Goal: Information Seeking & Learning: Find contact information

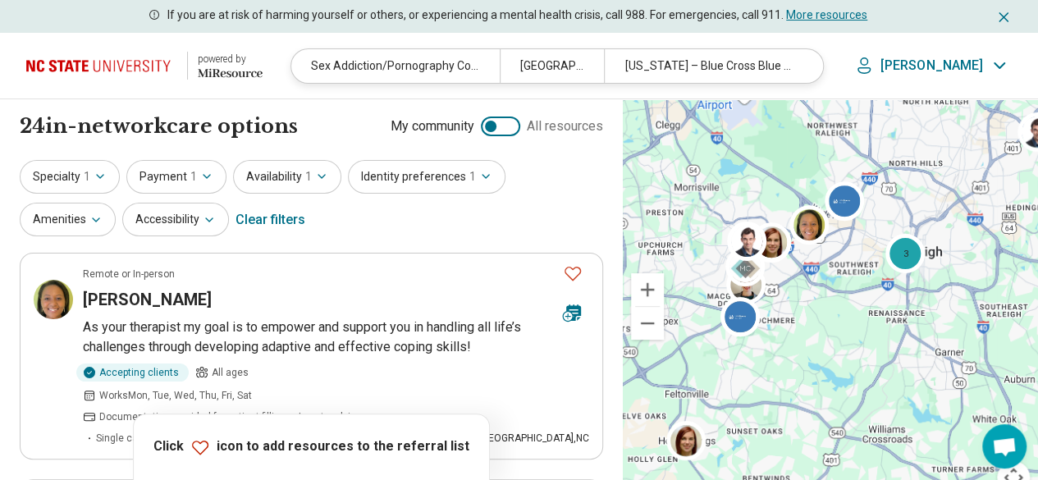
click at [106, 55] on img at bounding box center [101, 65] width 151 height 39
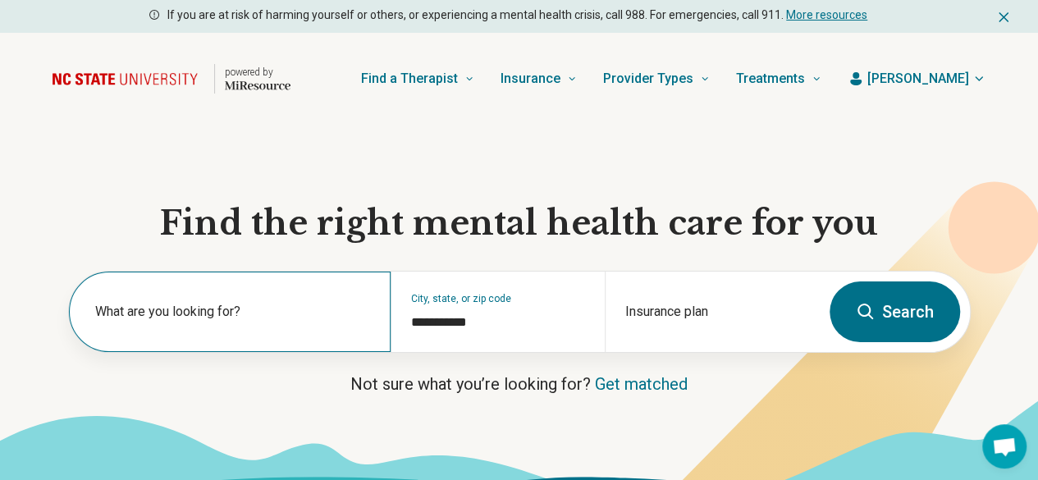
click at [234, 342] on div "What are you looking for?" at bounding box center [230, 312] width 322 height 80
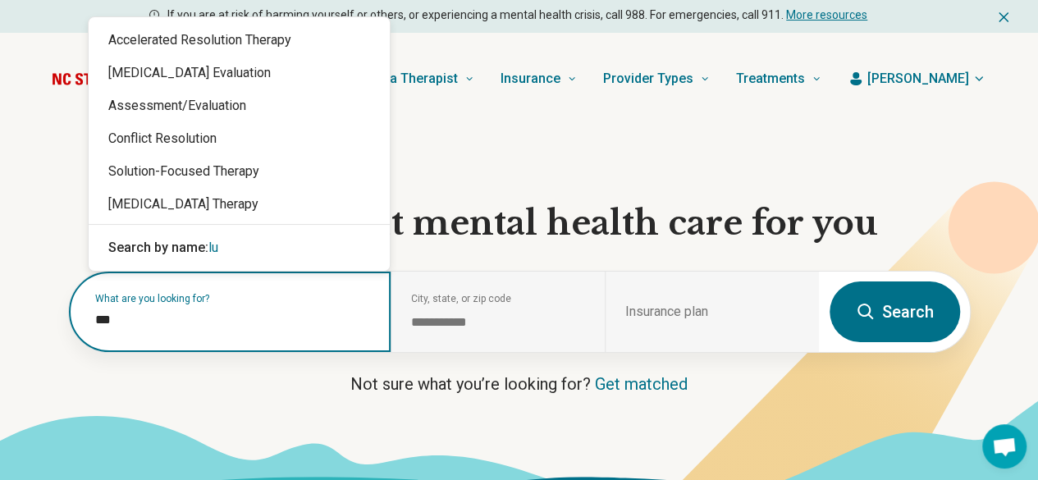
type input "****"
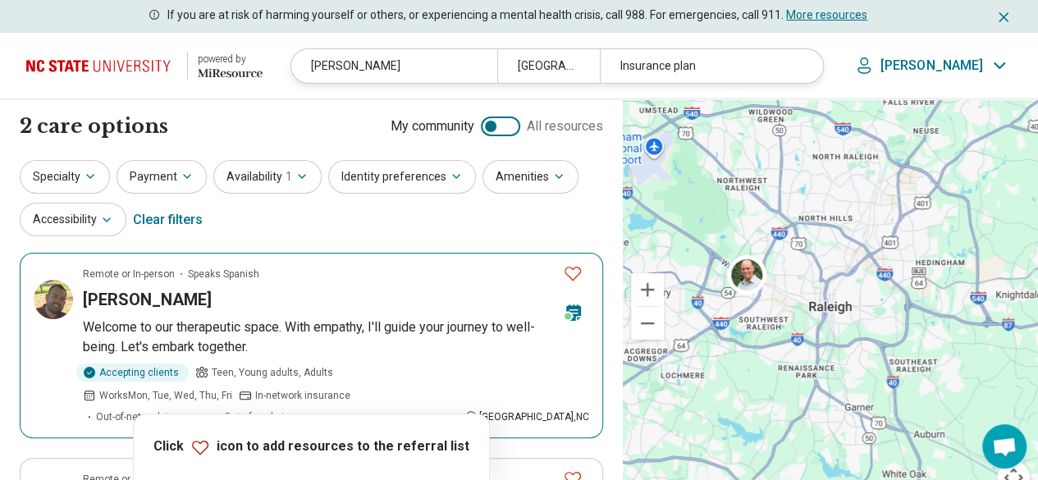
scroll to position [164, 0]
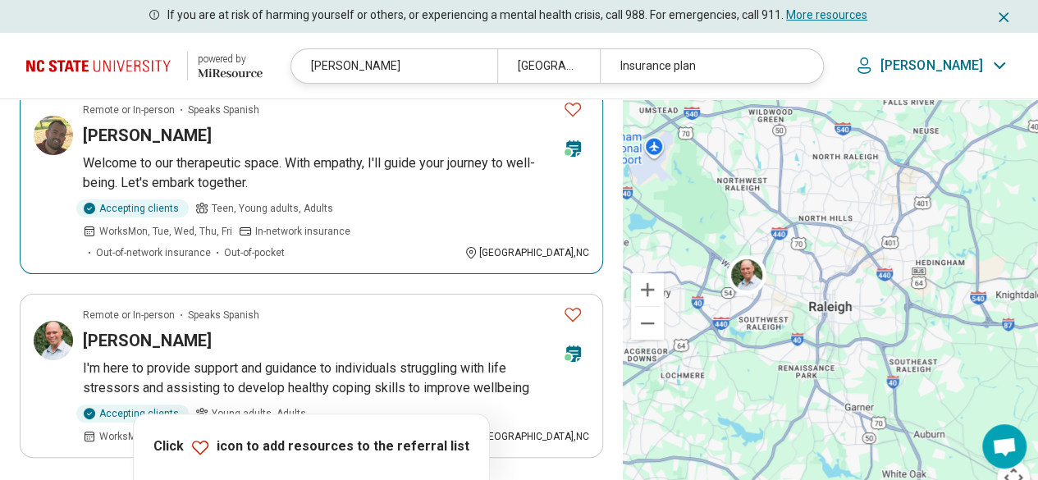
click at [134, 150] on article "Remote or In-person Speaks Spanish [PERSON_NAME] Welcome to our therapeutic spa…" at bounding box center [311, 181] width 583 height 185
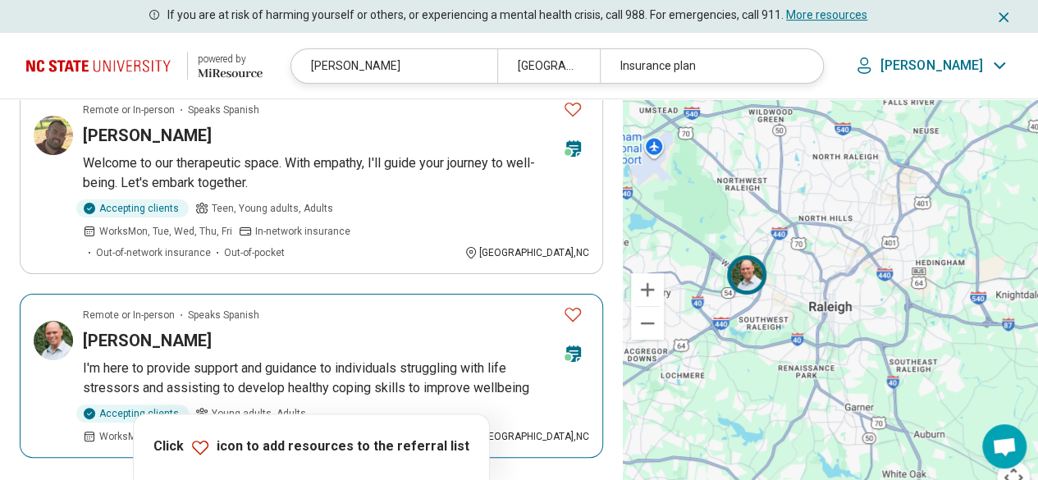
click at [130, 329] on h3 "[PERSON_NAME]" at bounding box center [147, 340] width 129 height 23
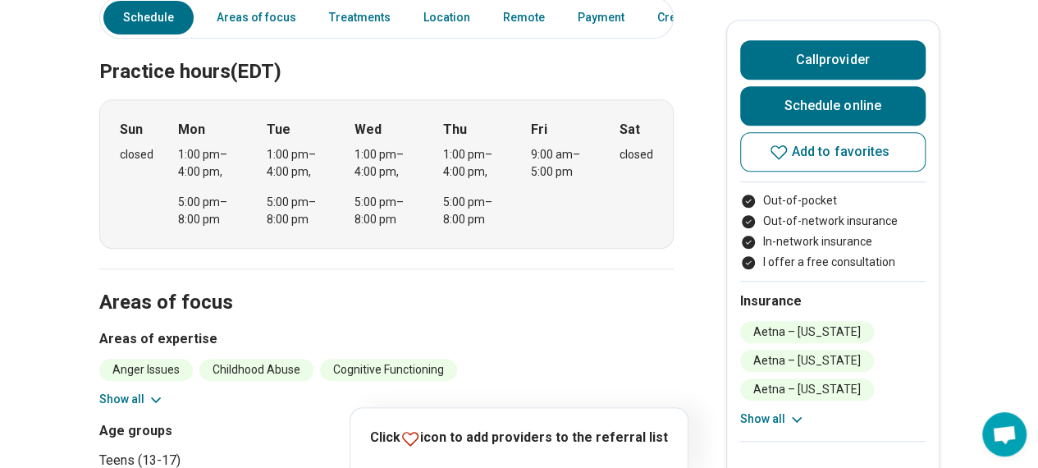
scroll to position [574, 0]
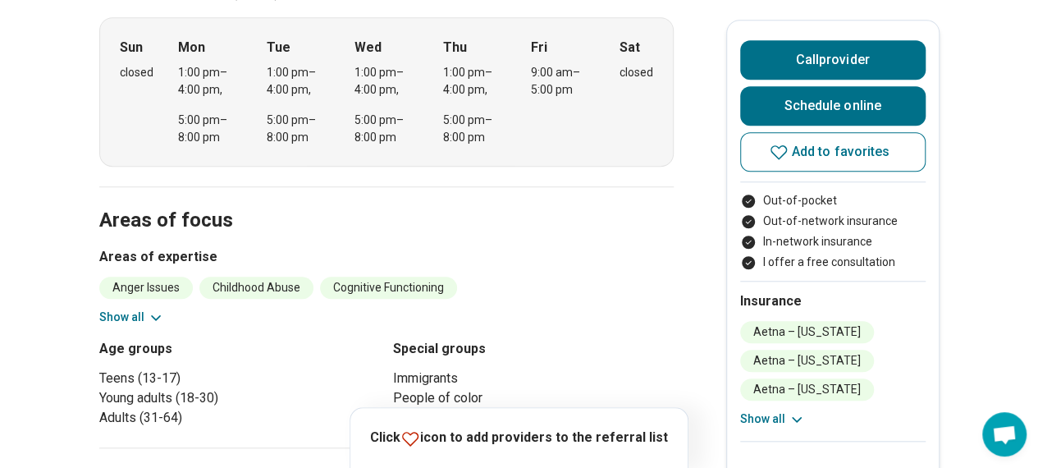
click at [144, 308] on button "Show all" at bounding box center [131, 316] width 65 height 17
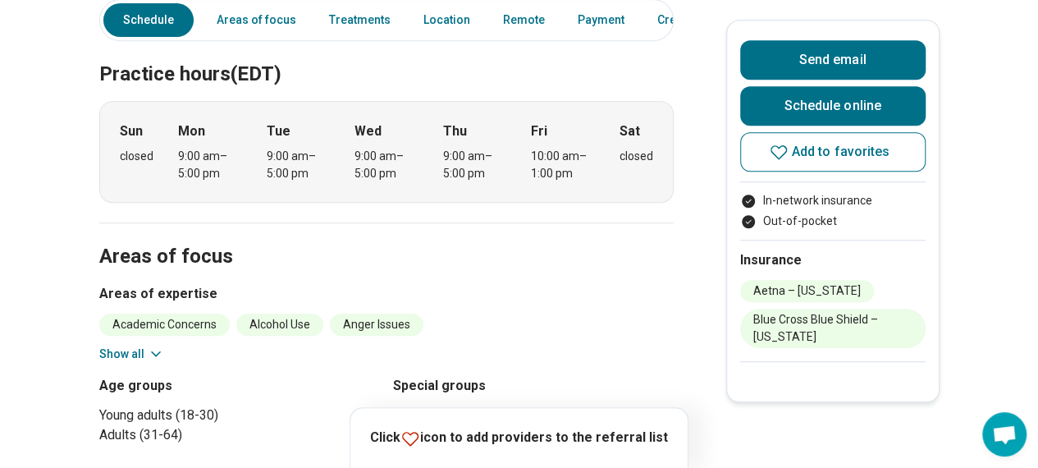
scroll to position [574, 0]
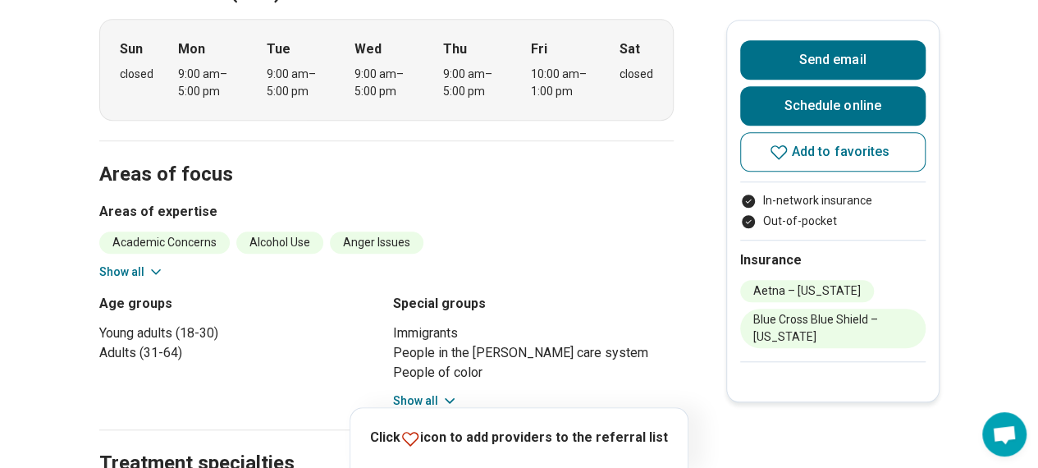
click at [131, 263] on button "Show all" at bounding box center [131, 271] width 65 height 17
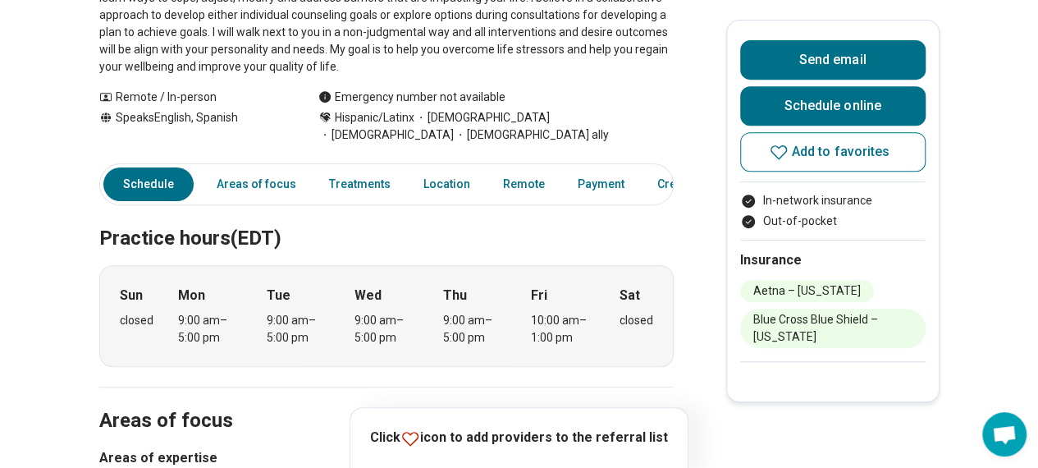
scroll to position [0, 0]
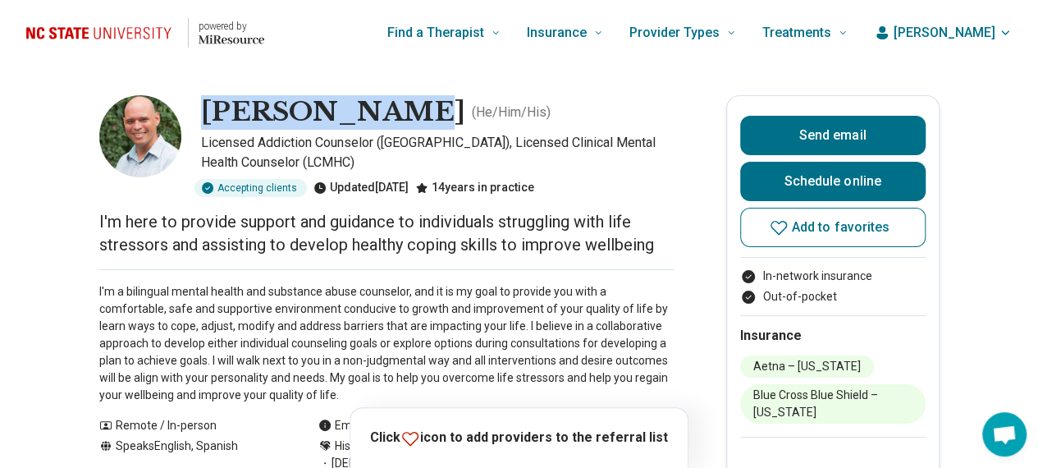
drag, startPoint x: 205, startPoint y: 109, endPoint x: 397, endPoint y: 121, distance: 192.3
click at [397, 121] on div "[PERSON_NAME] ( He/Him/His ) Licensed Addiction Counselor ([GEOGRAPHIC_DATA]), …" at bounding box center [386, 146] width 574 height 102
copy h1 "[PERSON_NAME]"
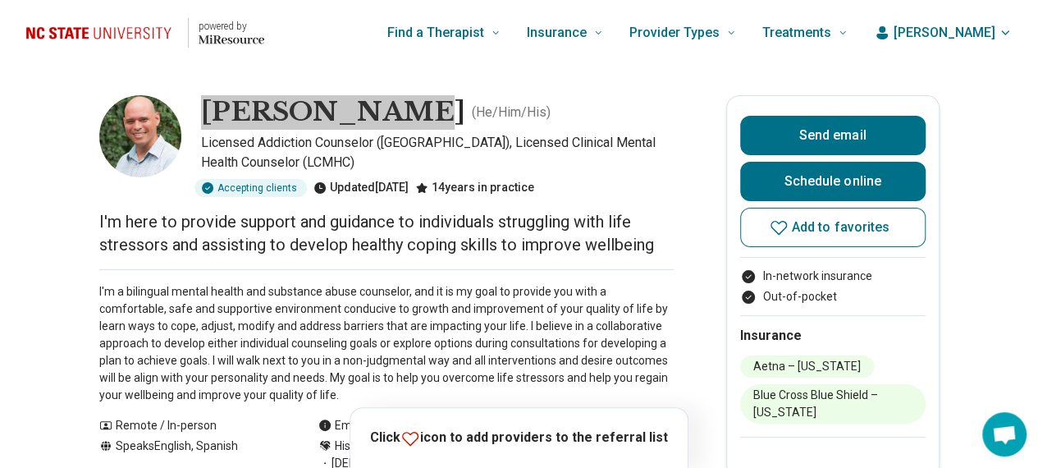
scroll to position [164, 0]
